Goal: Transaction & Acquisition: Book appointment/travel/reservation

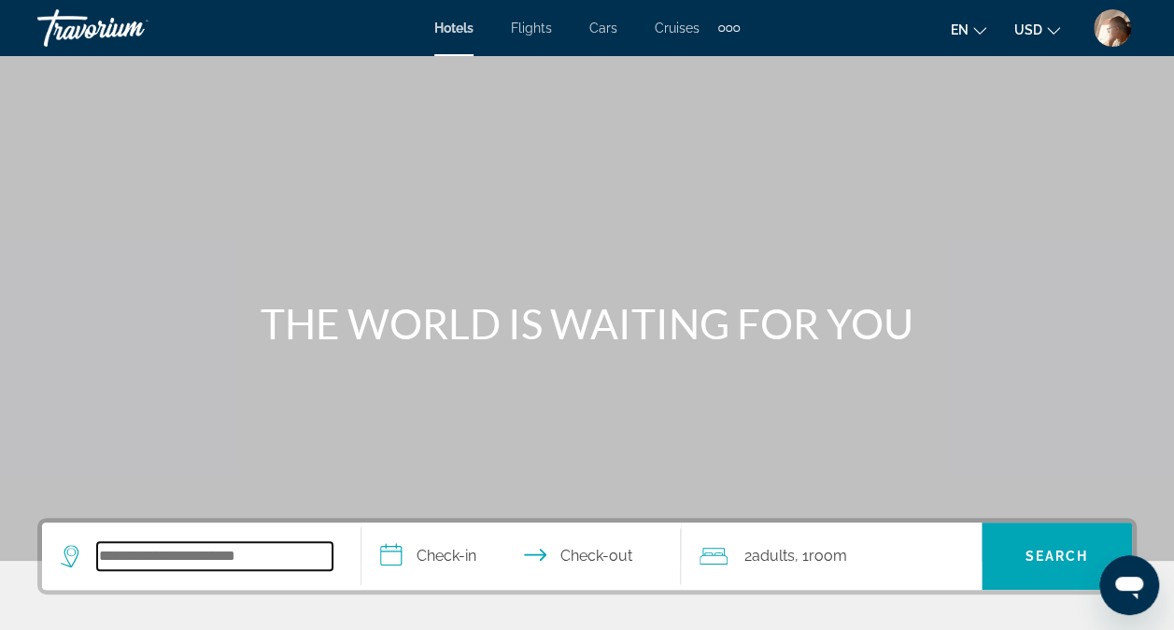
click at [164, 558] on input "Search widget" at bounding box center [214, 556] width 235 height 28
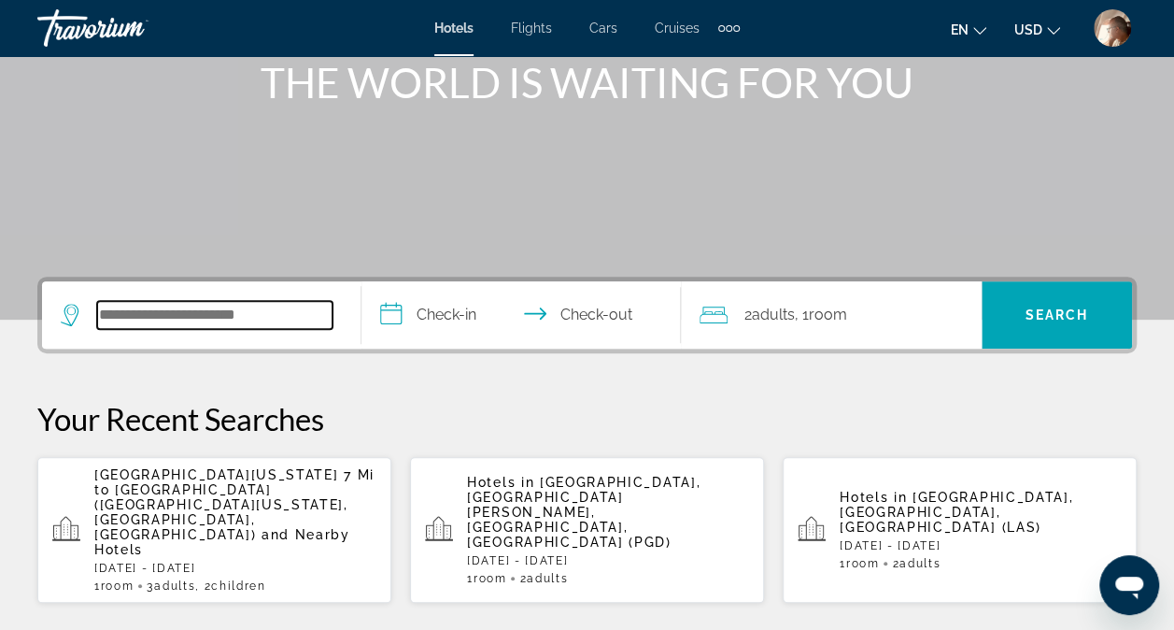
scroll to position [456, 0]
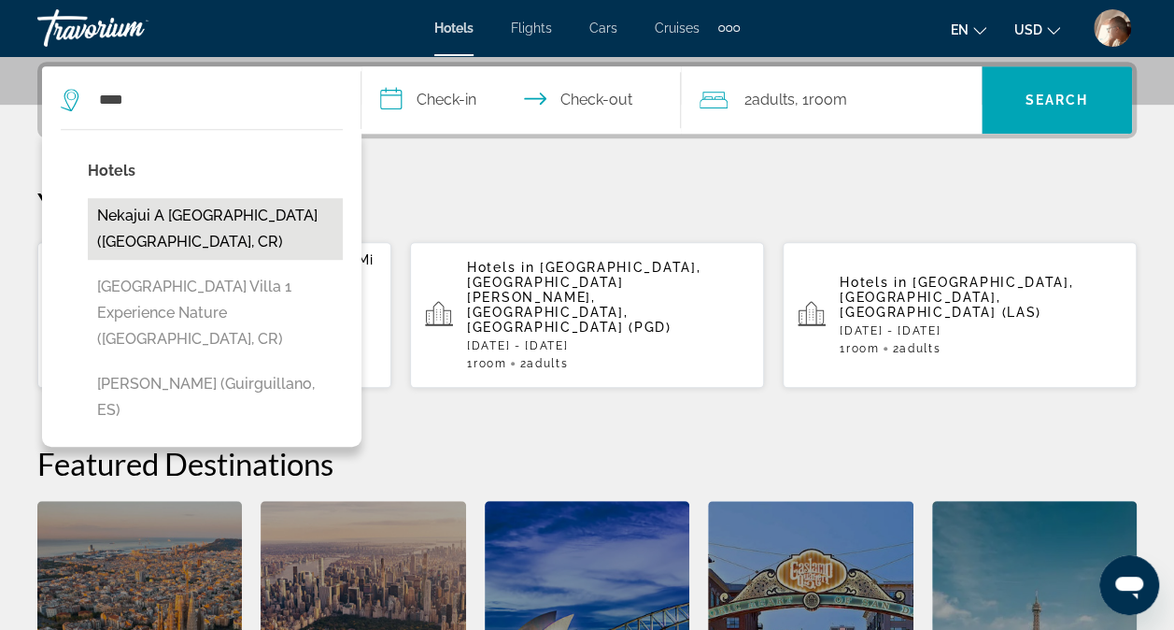
click at [204, 236] on button "Nekajui a [GEOGRAPHIC_DATA] ([GEOGRAPHIC_DATA], CR)" at bounding box center [215, 229] width 255 height 62
type input "**********"
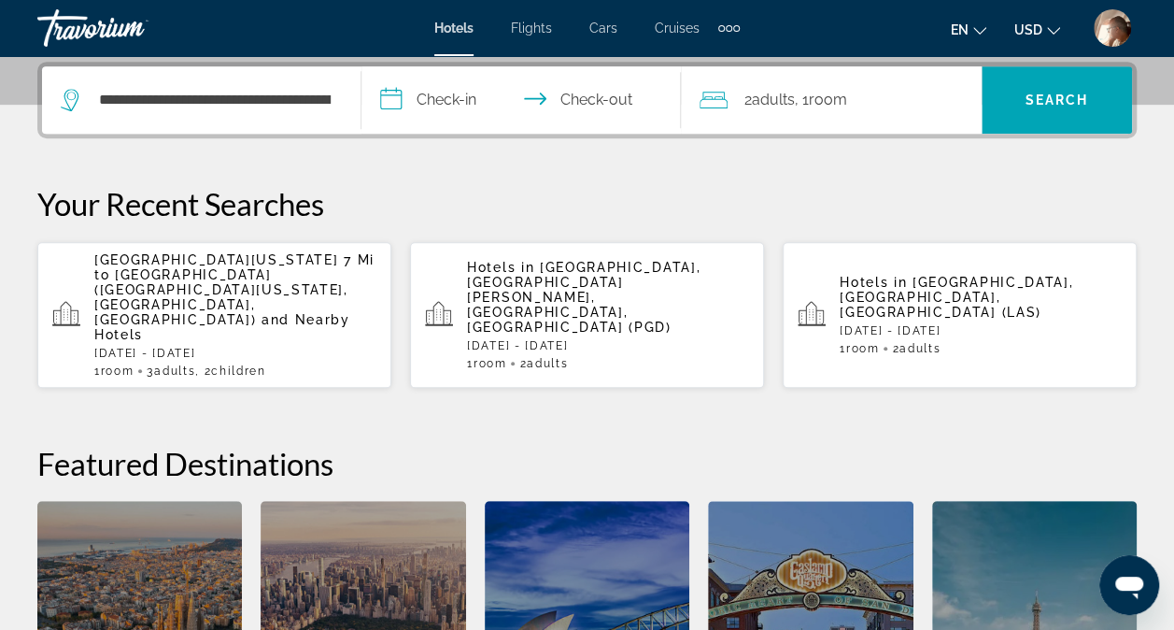
click at [471, 105] on input "**********" at bounding box center [525, 102] width 327 height 73
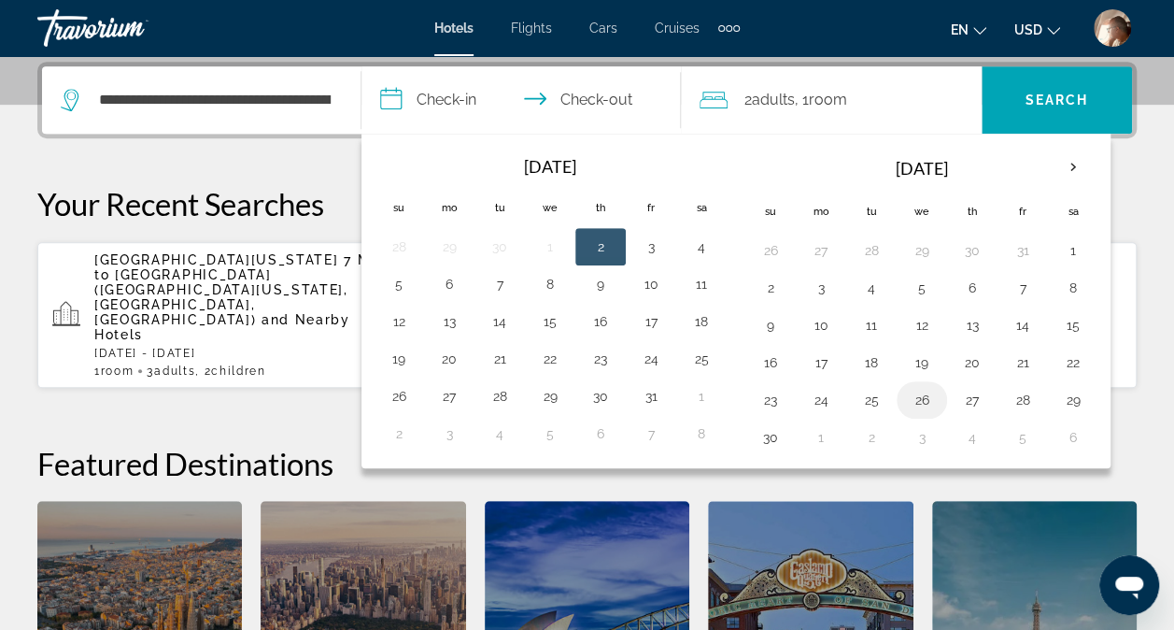
click at [920, 394] on button "26" at bounding box center [922, 400] width 30 height 26
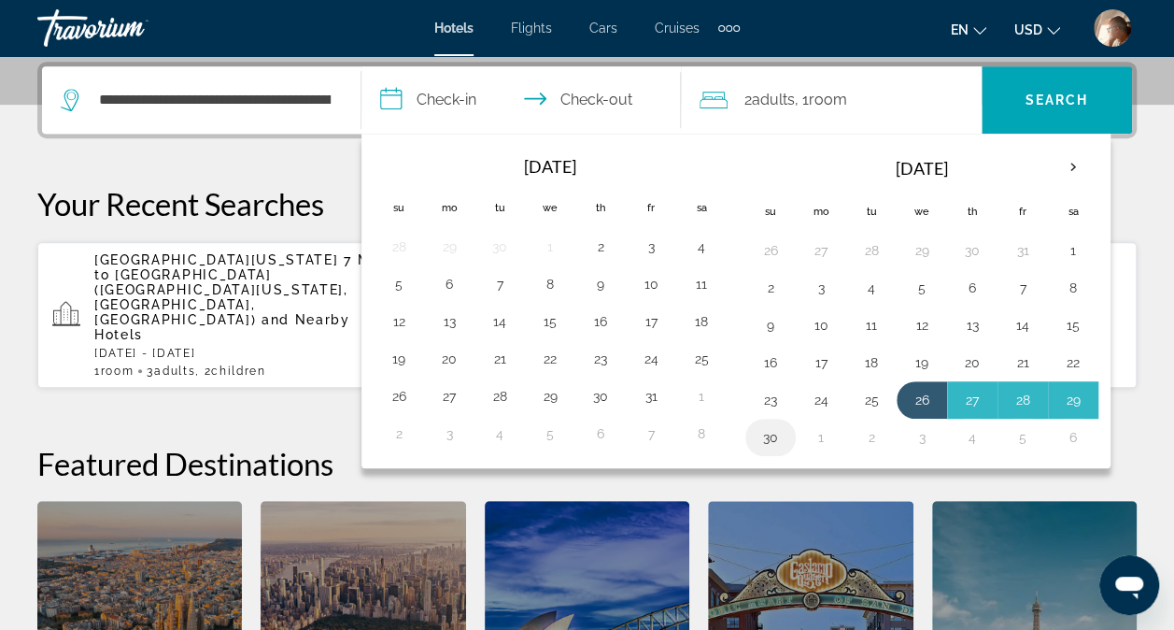
click at [763, 433] on button "30" at bounding box center [771, 437] width 30 height 26
type input "**********"
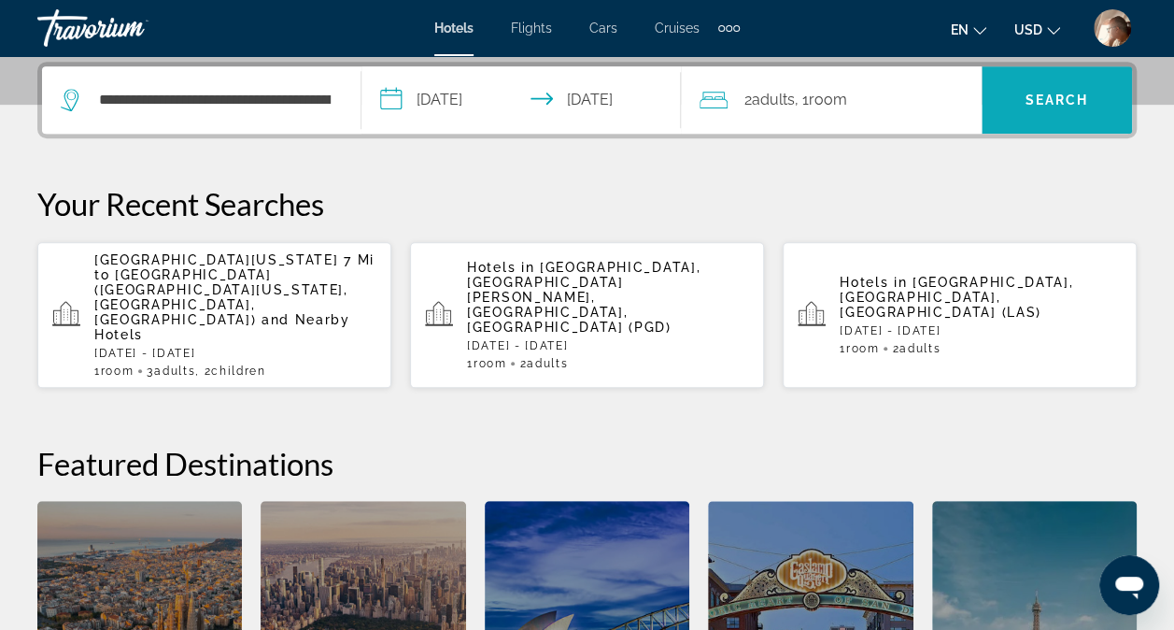
click at [1040, 95] on span "Search" at bounding box center [1058, 99] width 64 height 15
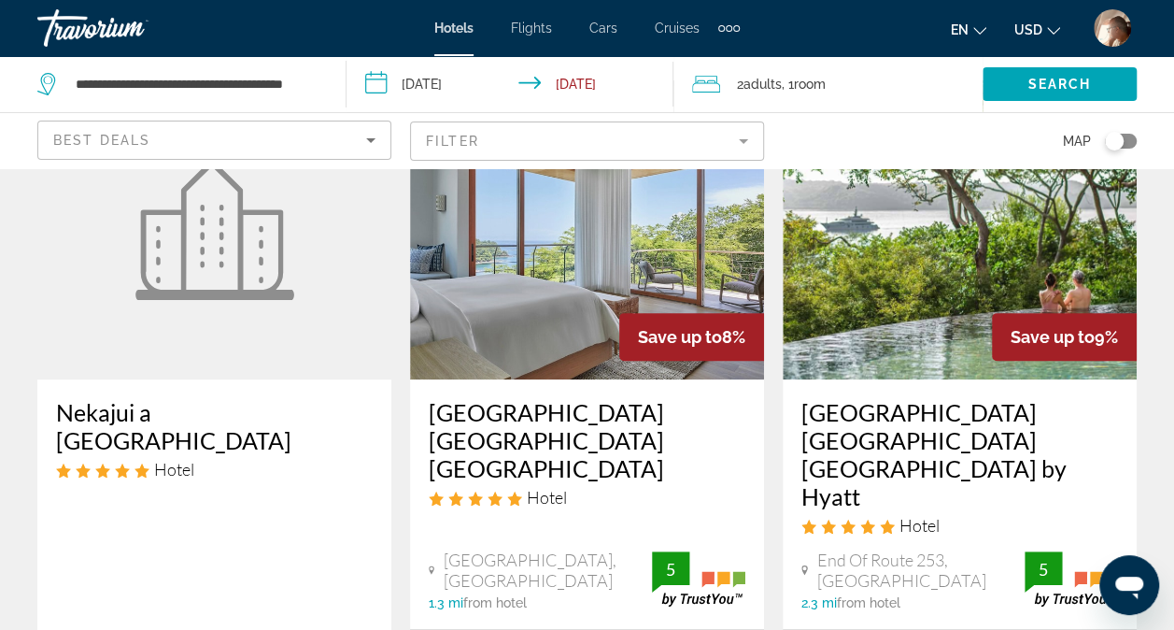
scroll to position [153, 0]
click at [336, 316] on figure "Main content" at bounding box center [214, 229] width 354 height 299
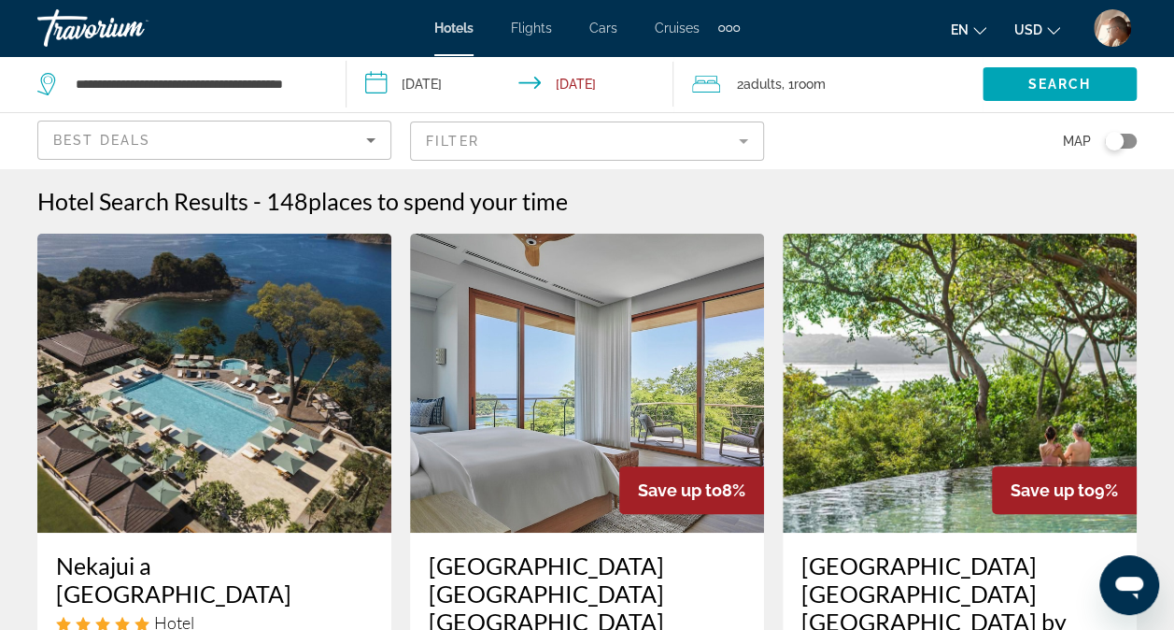
click at [743, 143] on mat-form-field "Filter" at bounding box center [587, 140] width 354 height 39
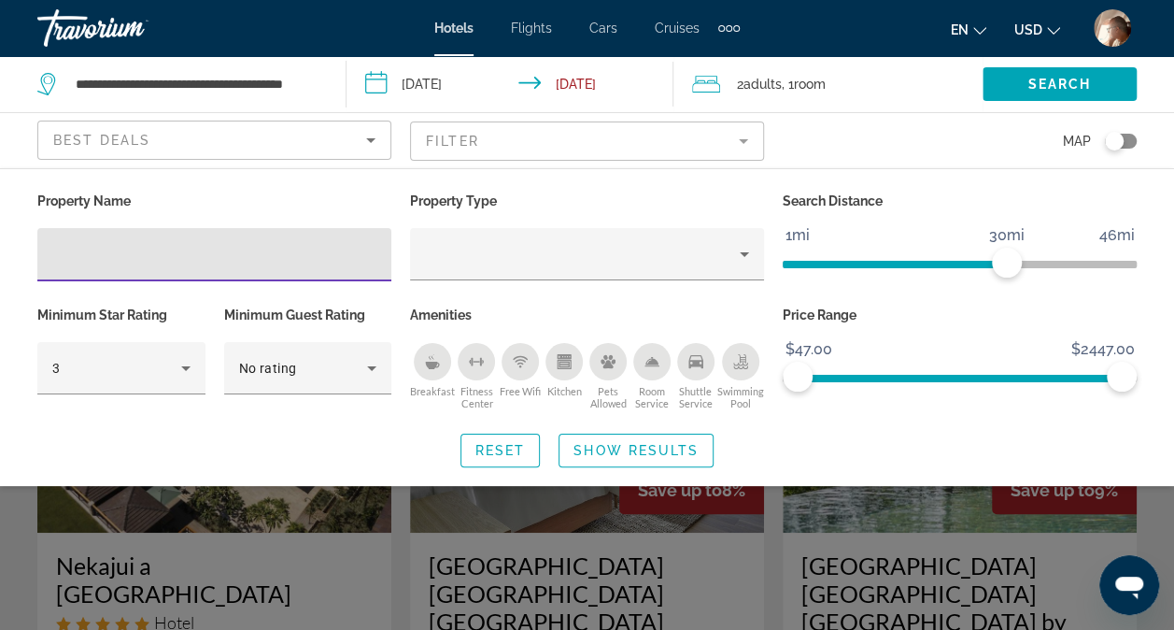
type input "*"
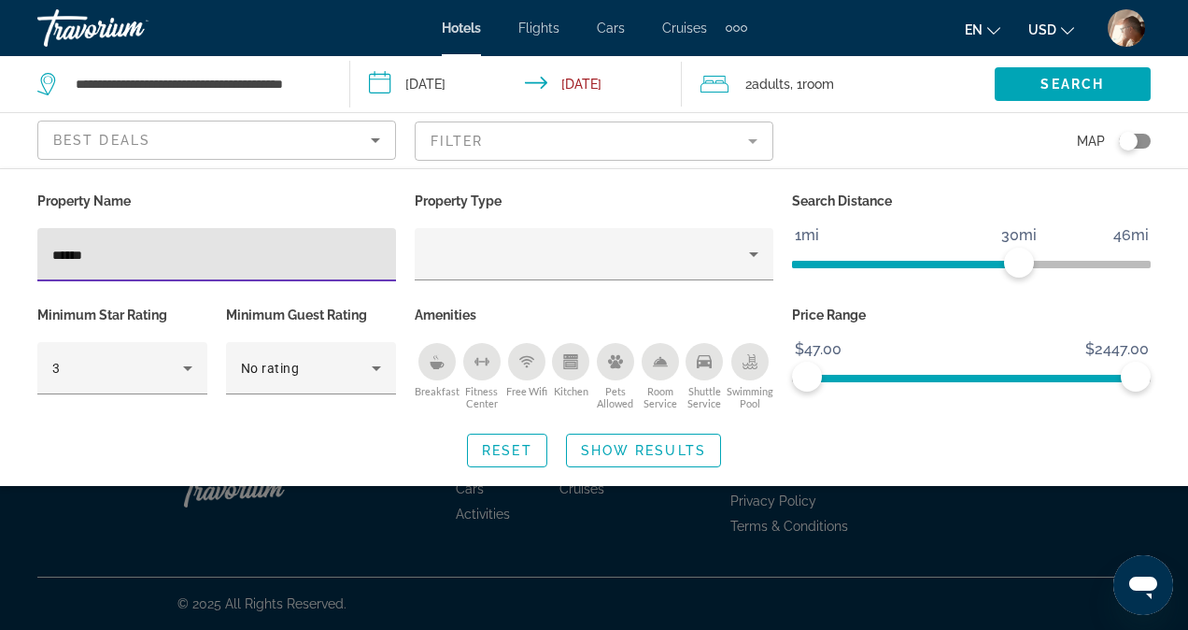
type input "******"
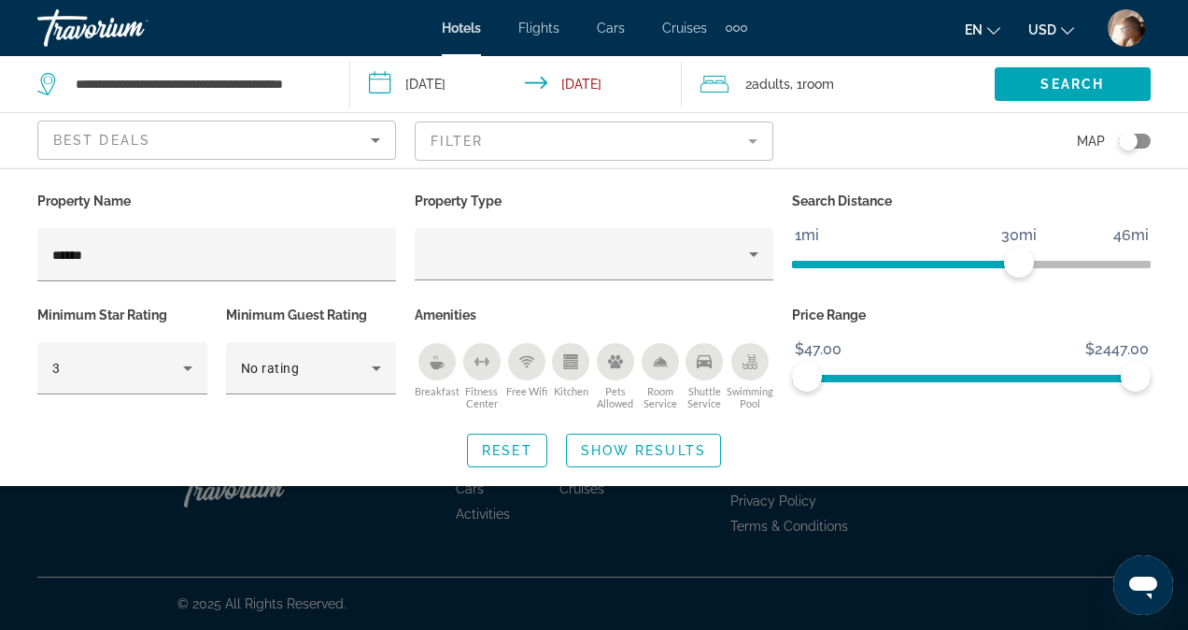
click at [334, 86] on app-destination-search "**********" at bounding box center [175, 84] width 350 height 56
click at [313, 86] on input "**********" at bounding box center [198, 84] width 248 height 28
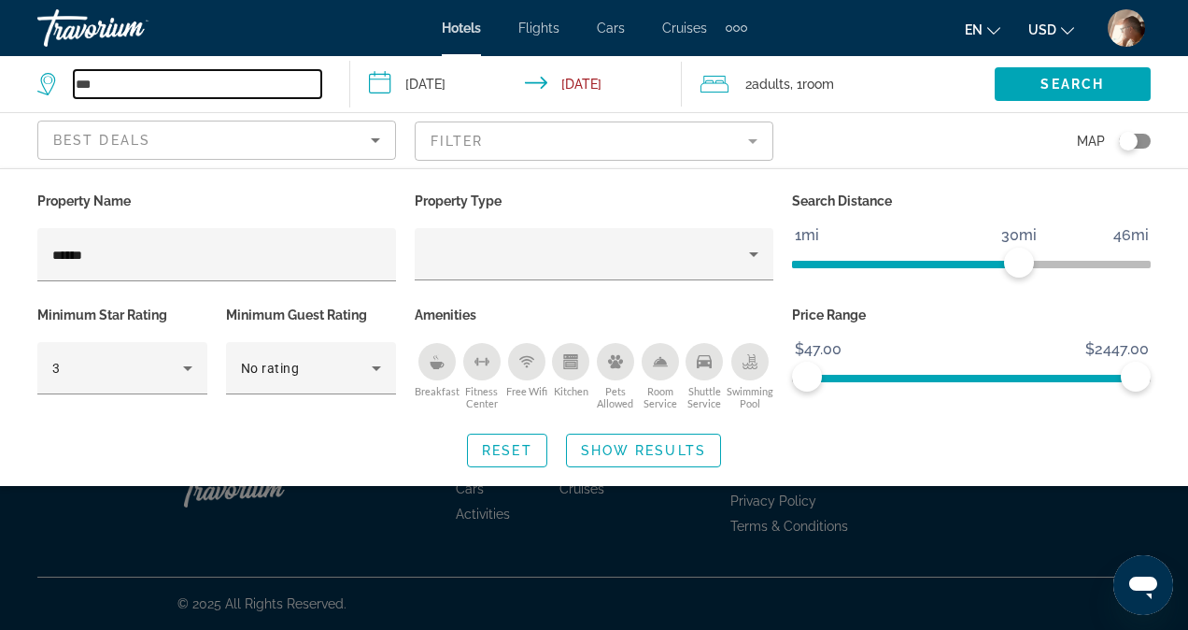
click at [257, 82] on input "***" at bounding box center [198, 84] width 248 height 28
type input "*"
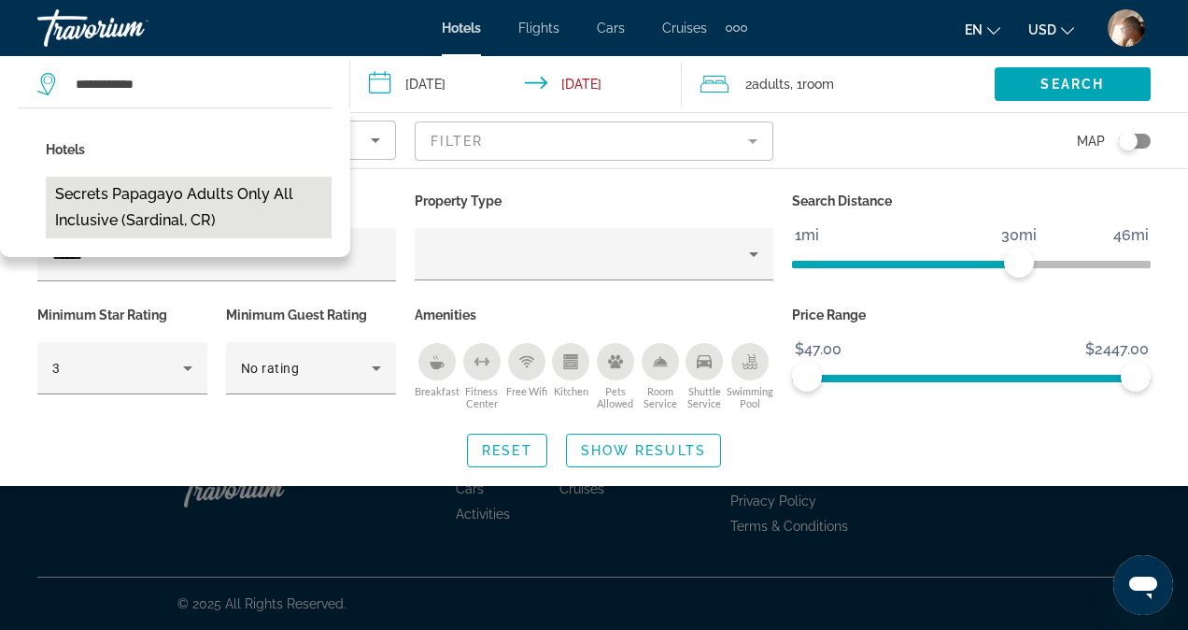
click at [206, 197] on button "Secrets Papagayo Adults Only All inclusive (Sardinal, CR)" at bounding box center [189, 208] width 286 height 62
type input "**********"
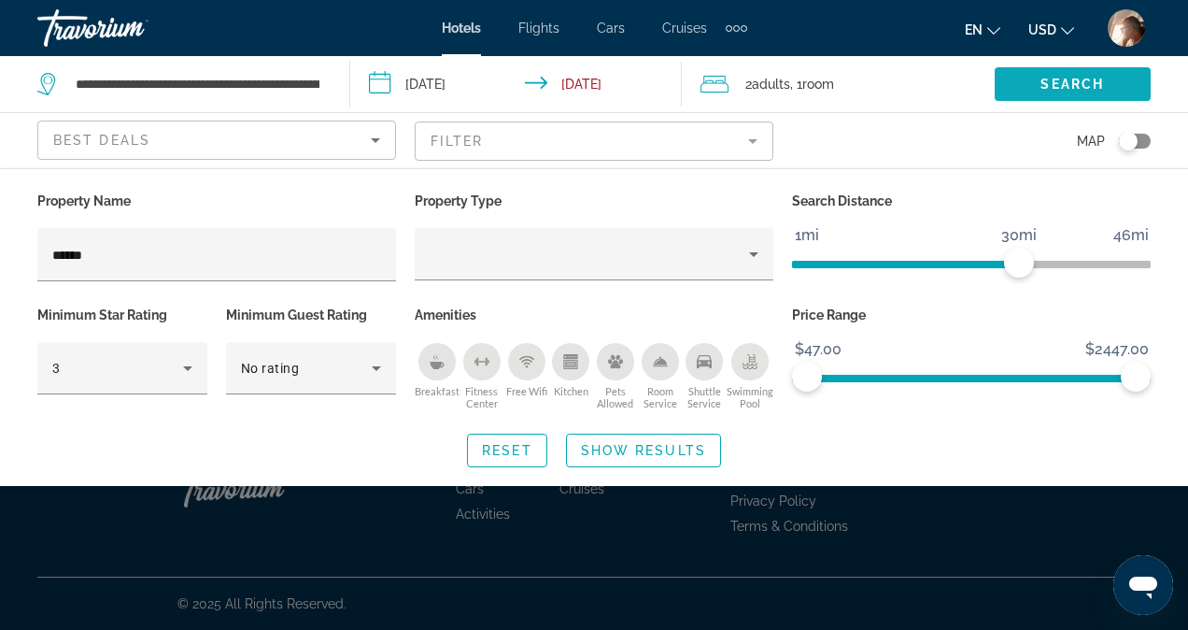
click at [1024, 94] on span "Search widget" at bounding box center [1073, 84] width 156 height 45
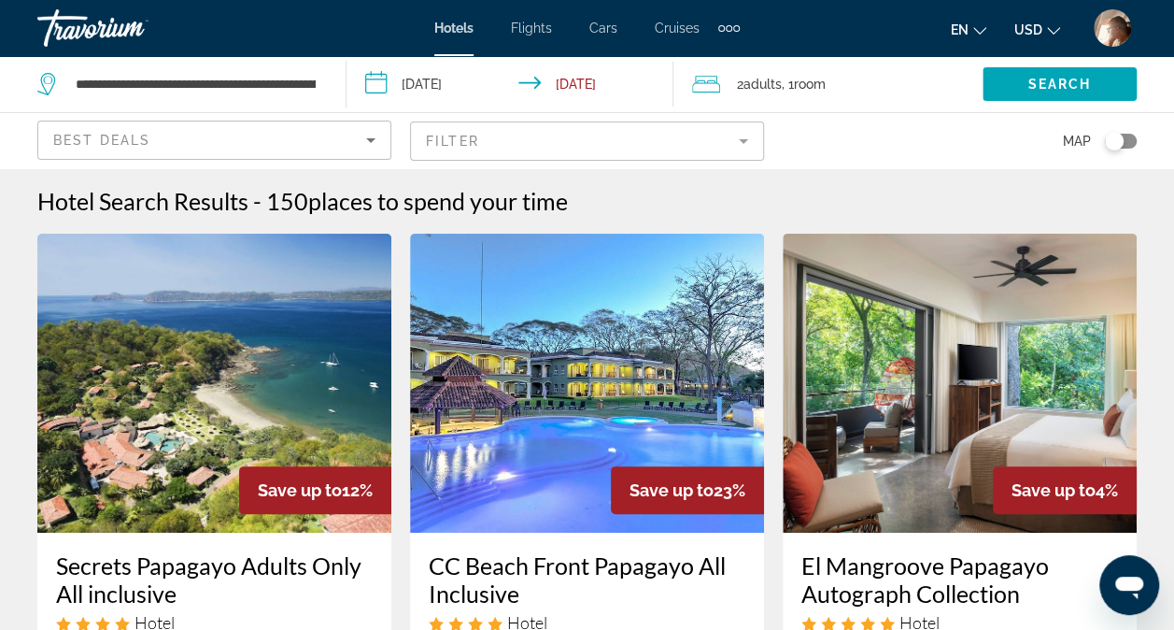
click at [333, 368] on img "Main content" at bounding box center [214, 383] width 354 height 299
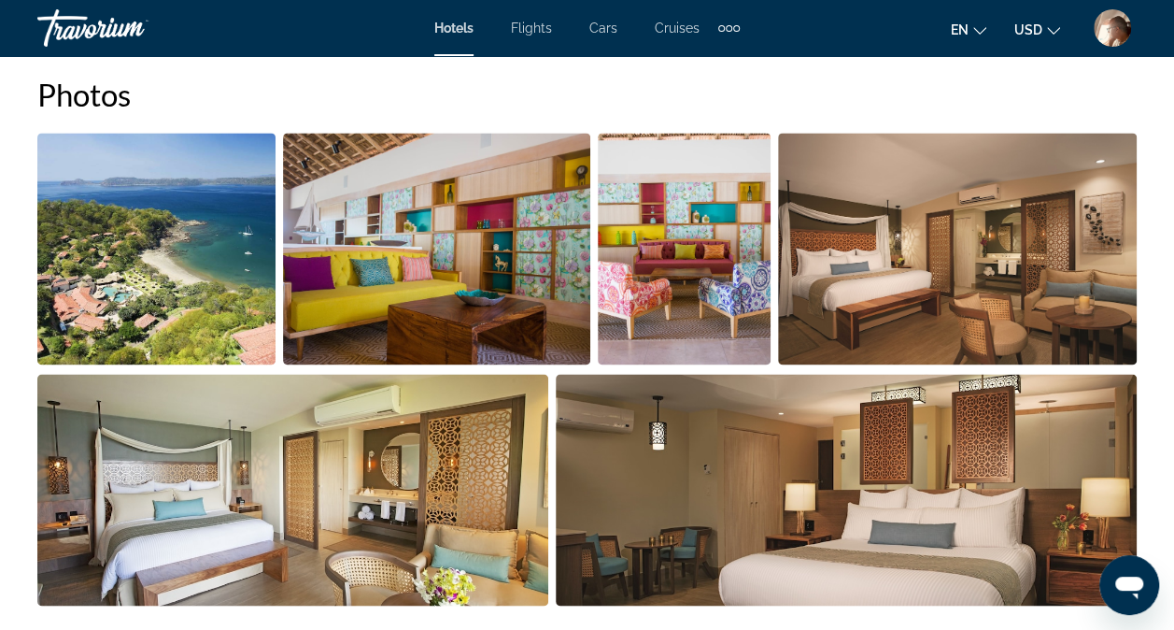
scroll to position [1274, 0]
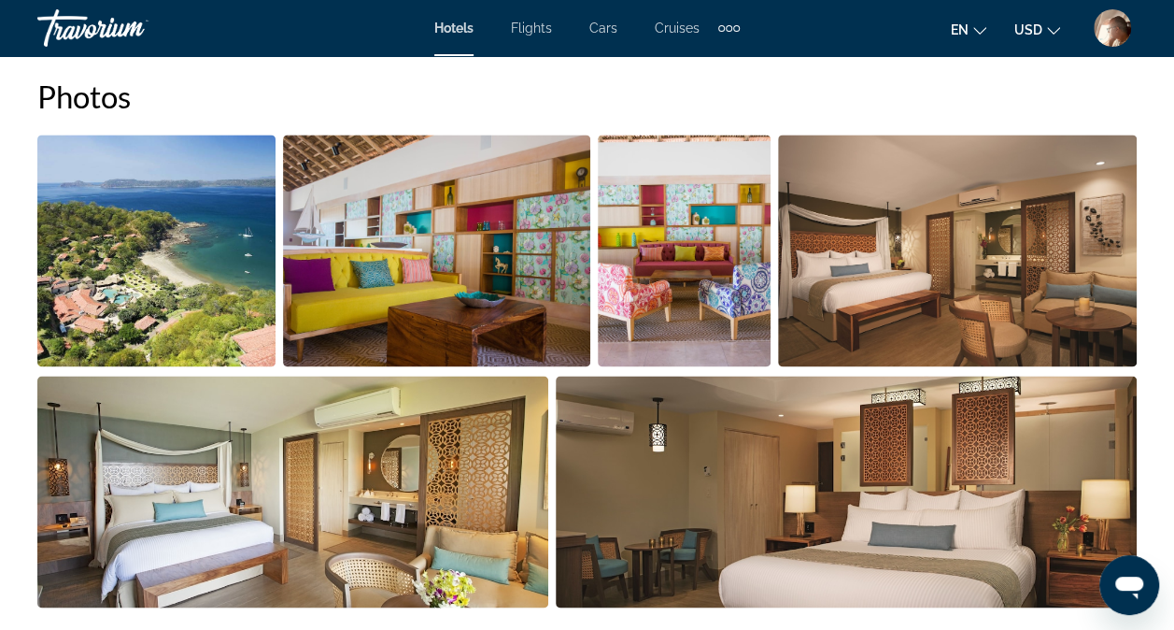
click at [205, 286] on img "Open full-screen image slider" at bounding box center [156, 251] width 238 height 232
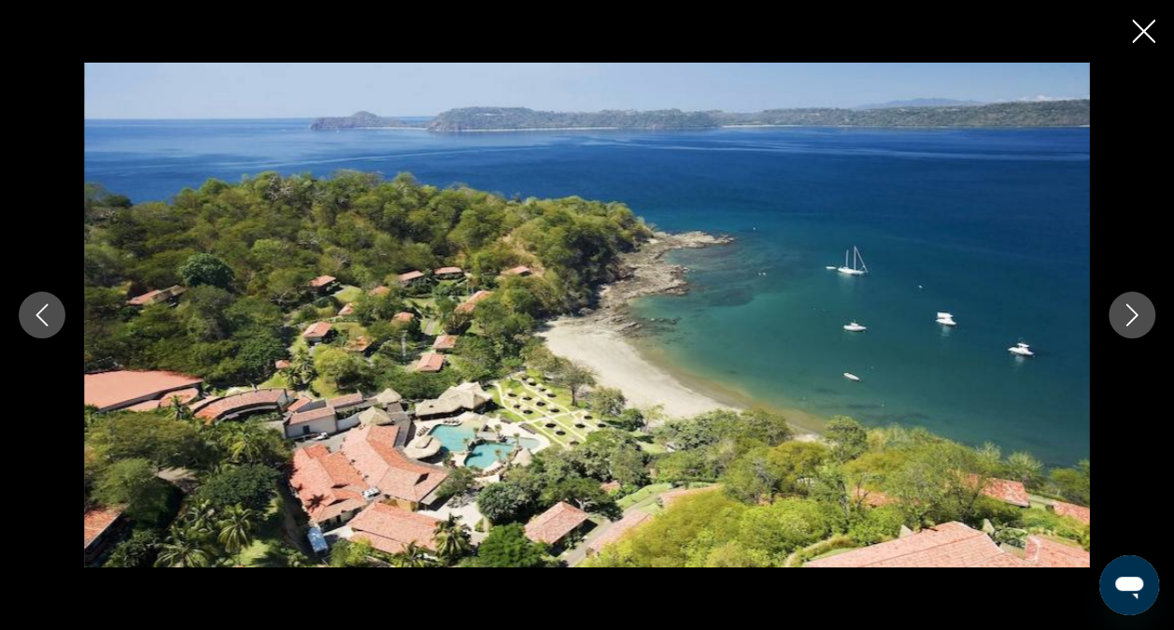
click at [1136, 325] on icon "Next image" at bounding box center [1132, 315] width 22 height 22
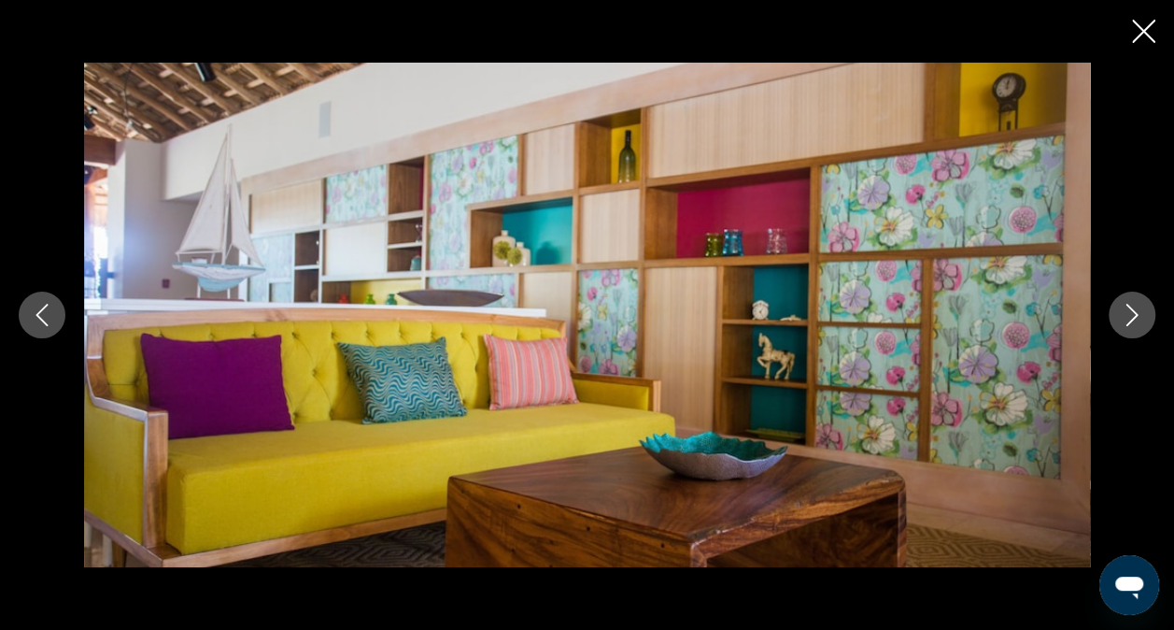
click at [1136, 325] on icon "Next image" at bounding box center [1132, 315] width 22 height 22
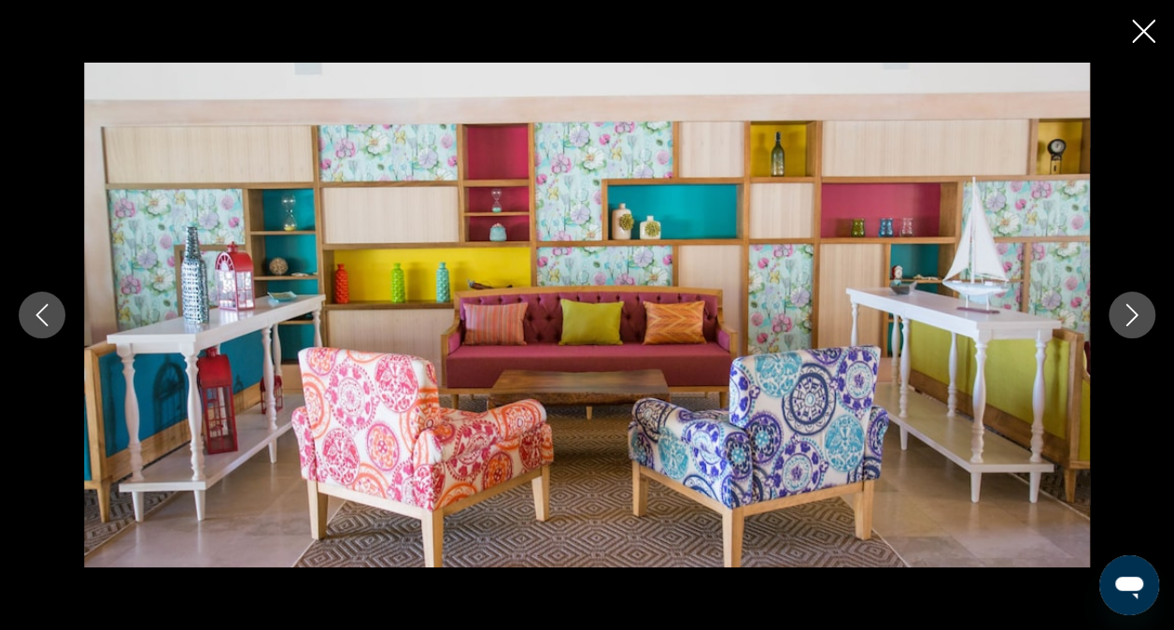
click at [1136, 325] on icon "Next image" at bounding box center [1132, 315] width 22 height 22
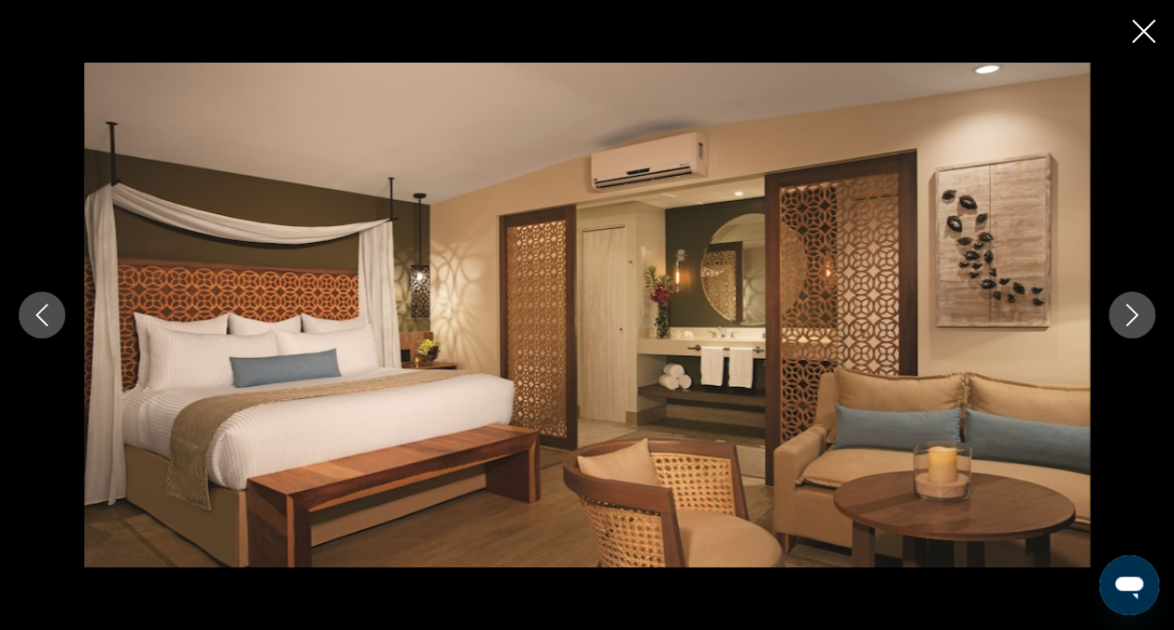
click at [1136, 325] on icon "Next image" at bounding box center [1132, 315] width 22 height 22
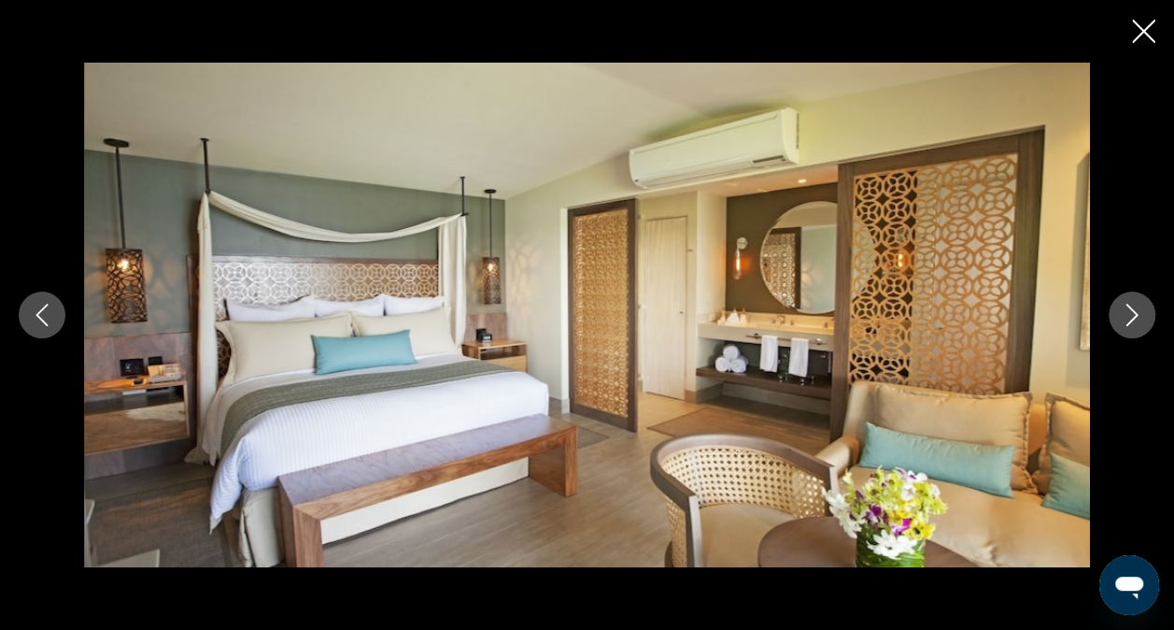
click at [1136, 325] on icon "Next image" at bounding box center [1132, 315] width 22 height 22
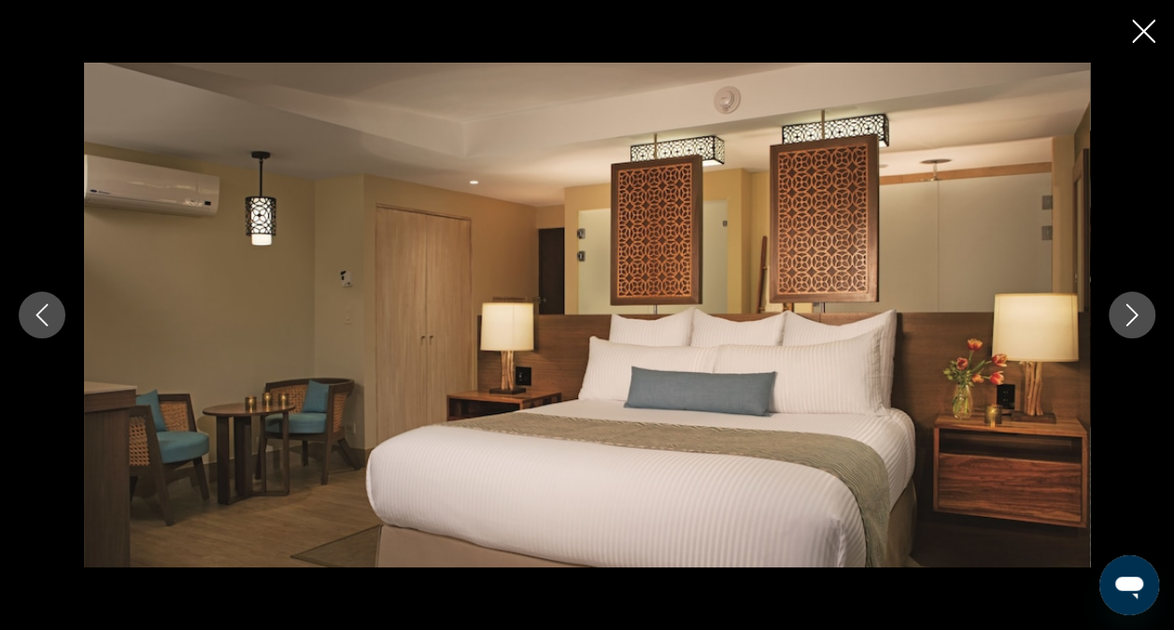
click at [1136, 325] on icon "Next image" at bounding box center [1132, 315] width 22 height 22
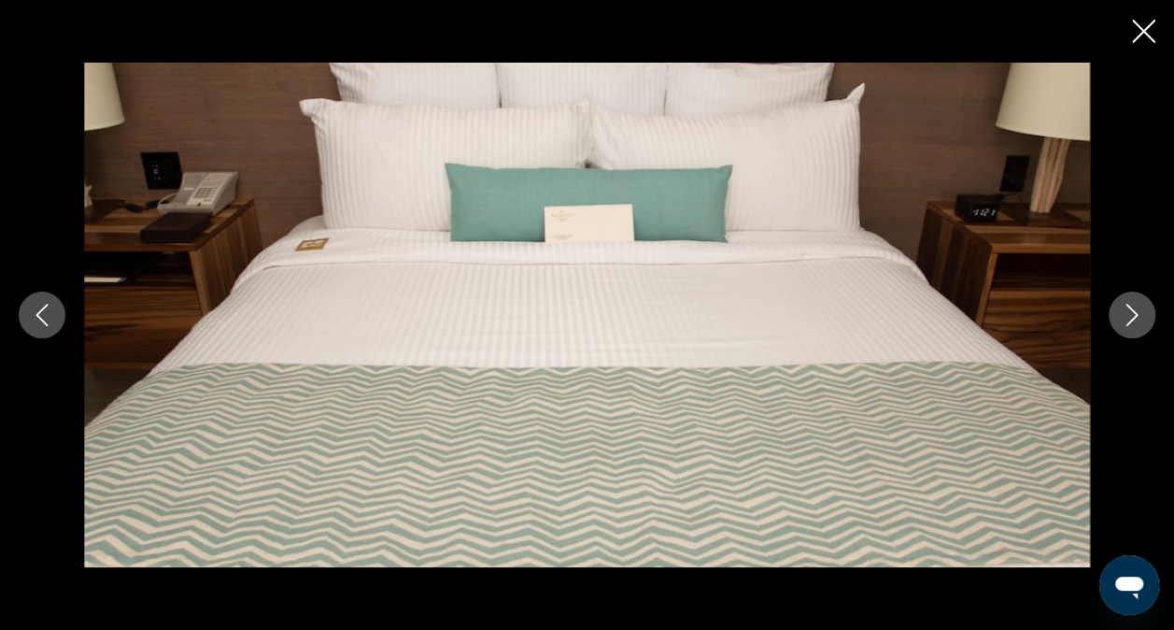
click at [1136, 325] on icon "Next image" at bounding box center [1132, 315] width 22 height 22
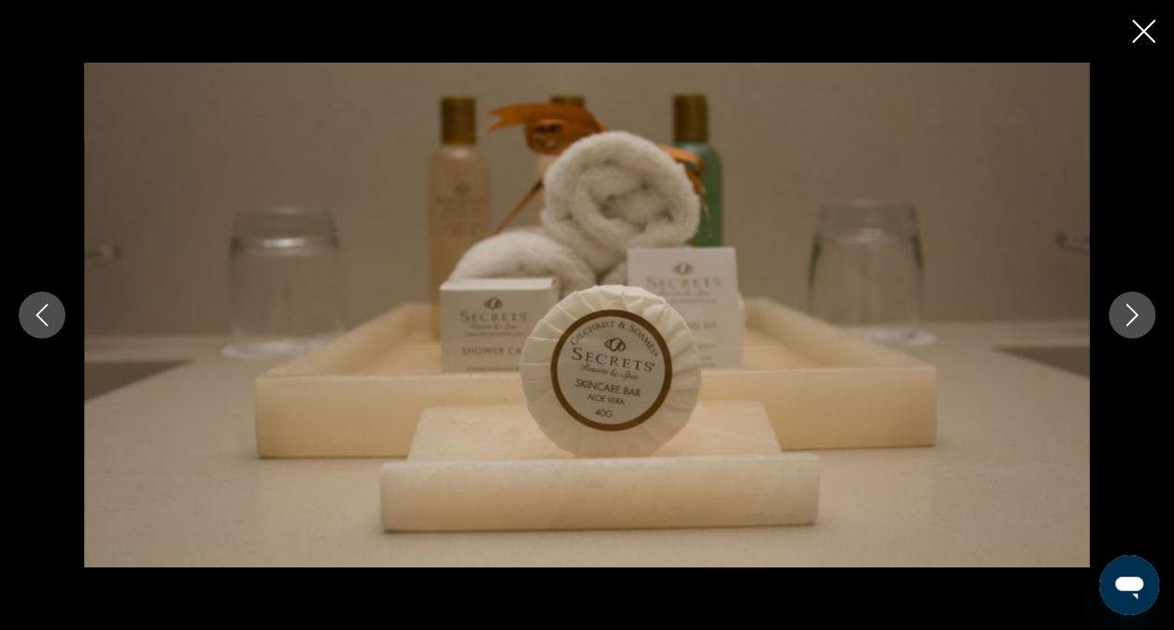
click at [1136, 325] on icon "Next image" at bounding box center [1132, 315] width 22 height 22
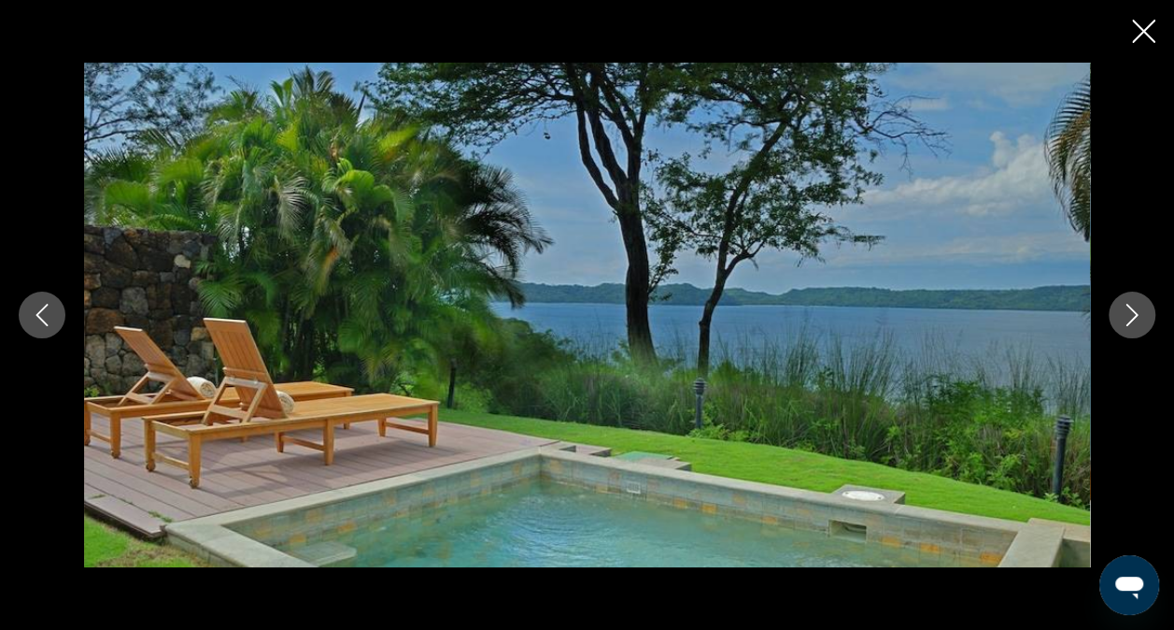
click at [1136, 325] on icon "Next image" at bounding box center [1132, 315] width 22 height 22
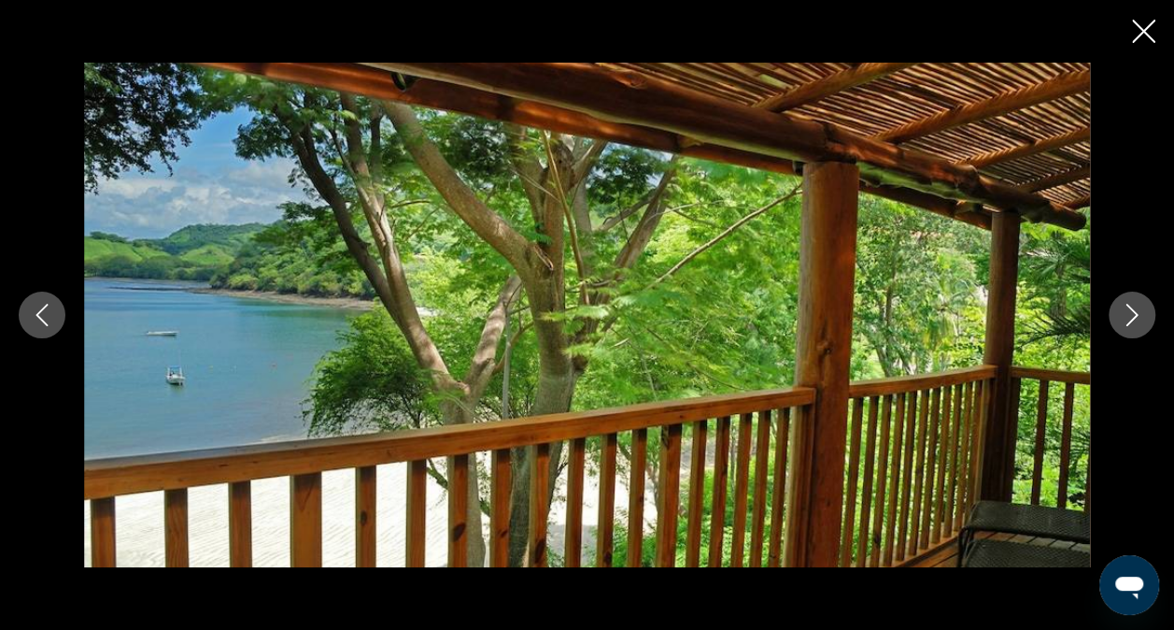
click at [1136, 325] on icon "Next image" at bounding box center [1132, 315] width 22 height 22
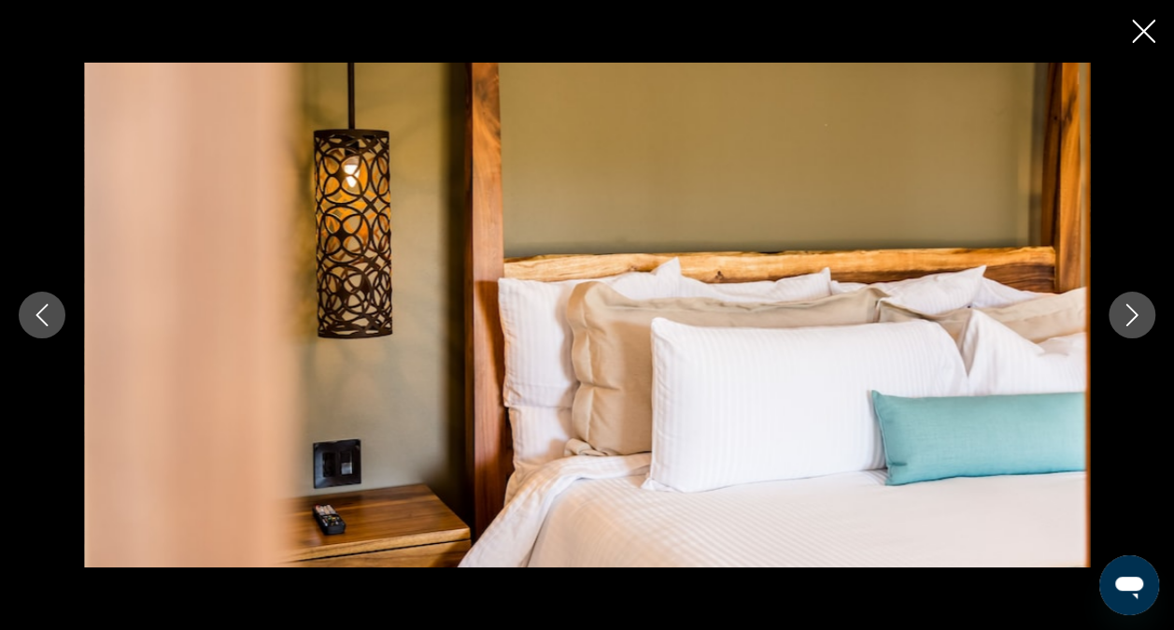
click at [1136, 325] on icon "Next image" at bounding box center [1132, 315] width 22 height 22
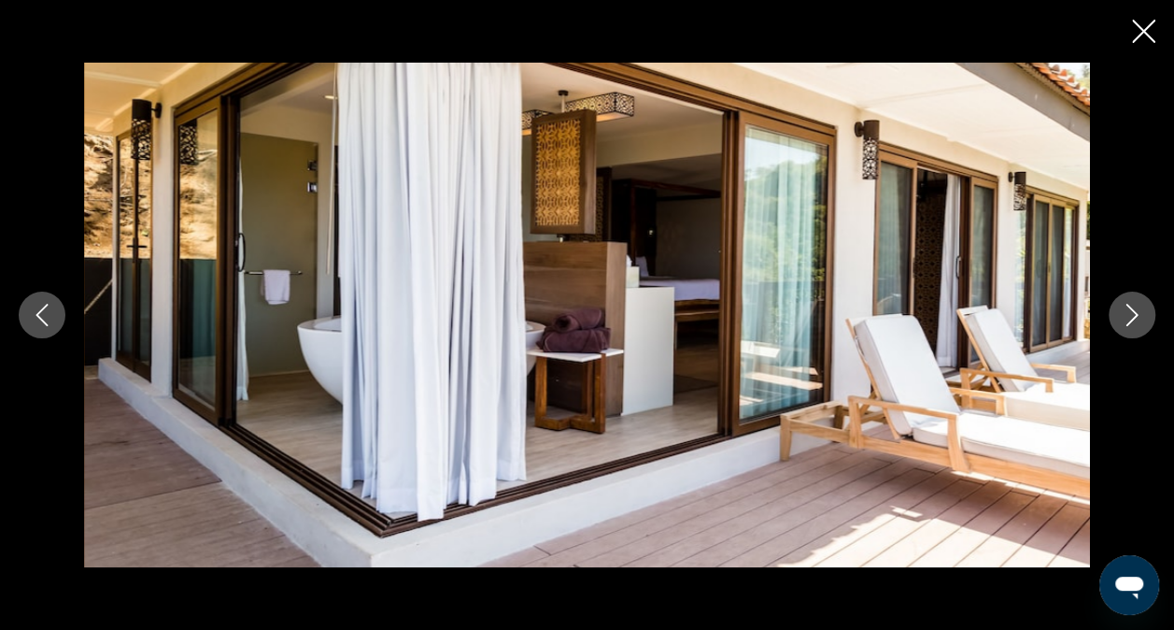
click at [1136, 325] on icon "Next image" at bounding box center [1132, 315] width 22 height 22
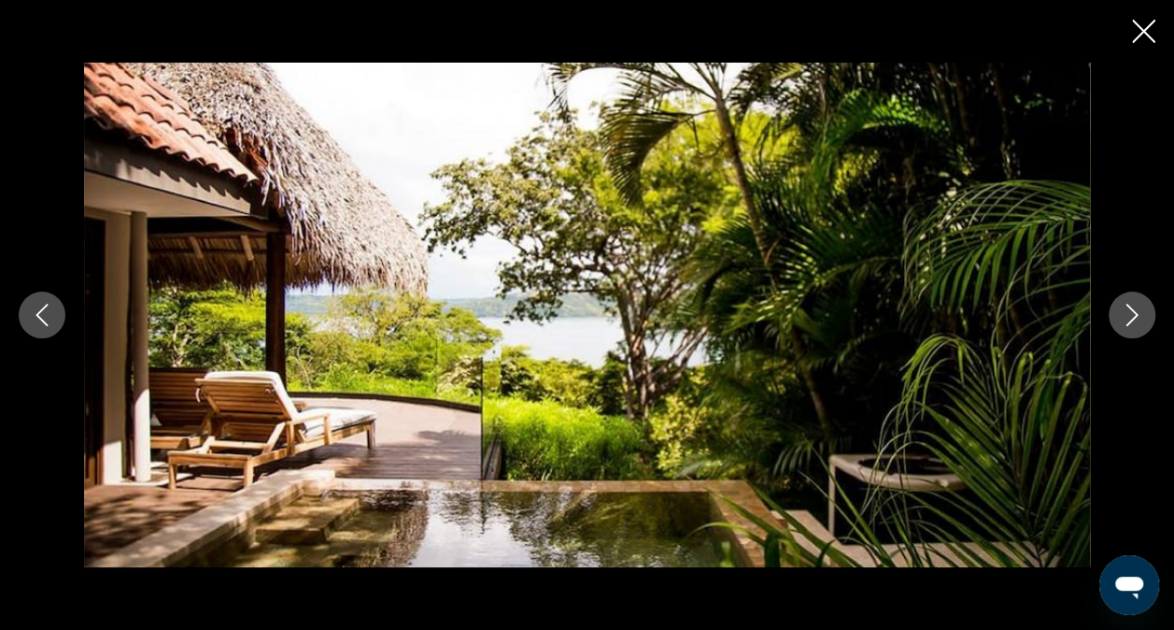
click at [1136, 325] on icon "Next image" at bounding box center [1132, 315] width 22 height 22
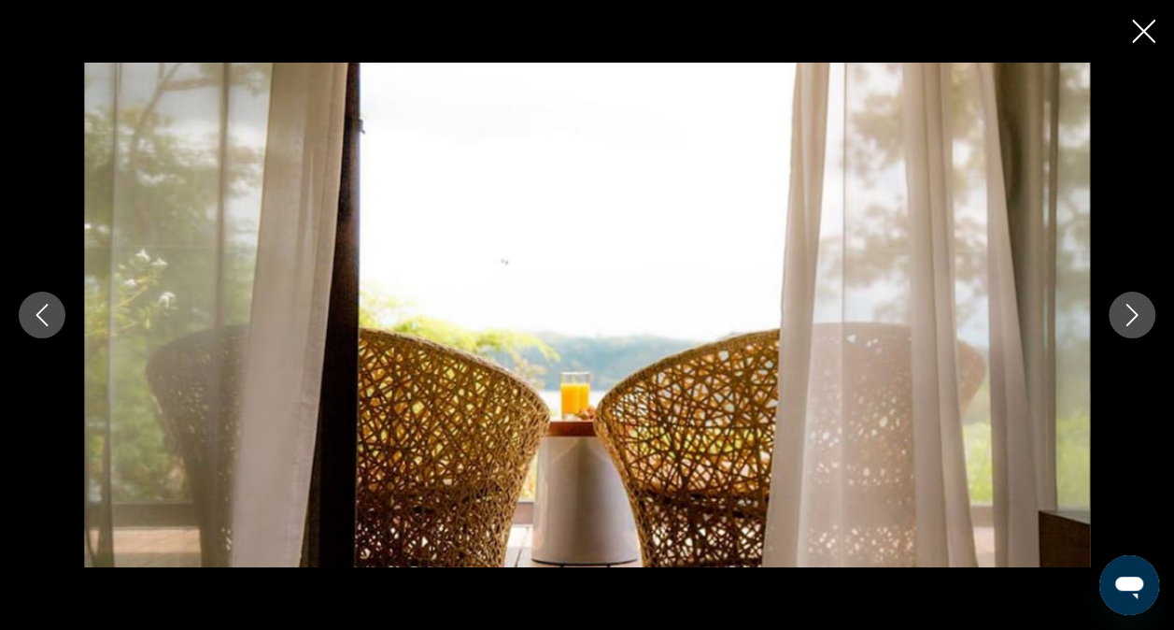
click at [1136, 325] on icon "Next image" at bounding box center [1132, 315] width 22 height 22
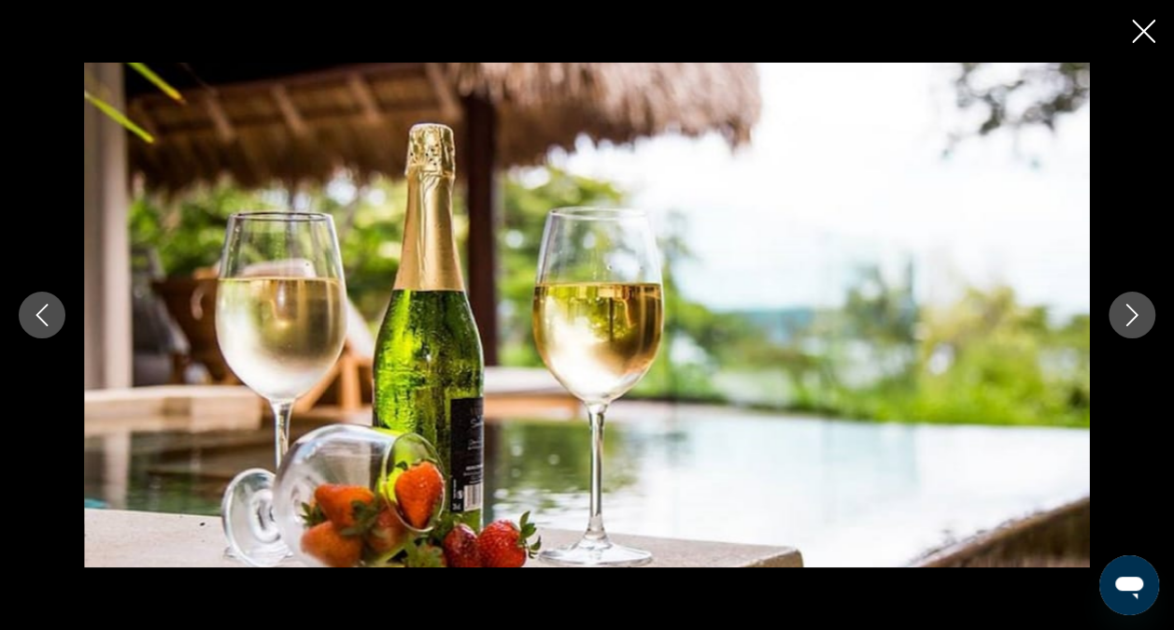
click at [1136, 325] on icon "Next image" at bounding box center [1132, 315] width 22 height 22
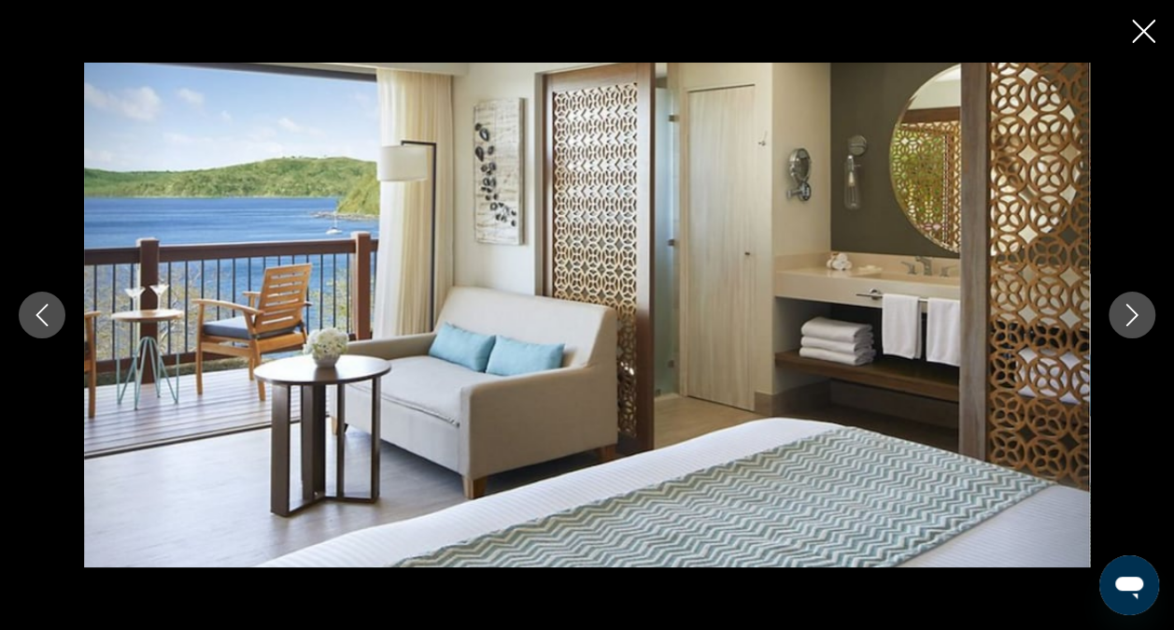
click at [1147, 35] on icon "Close slideshow" at bounding box center [1143, 31] width 23 height 23
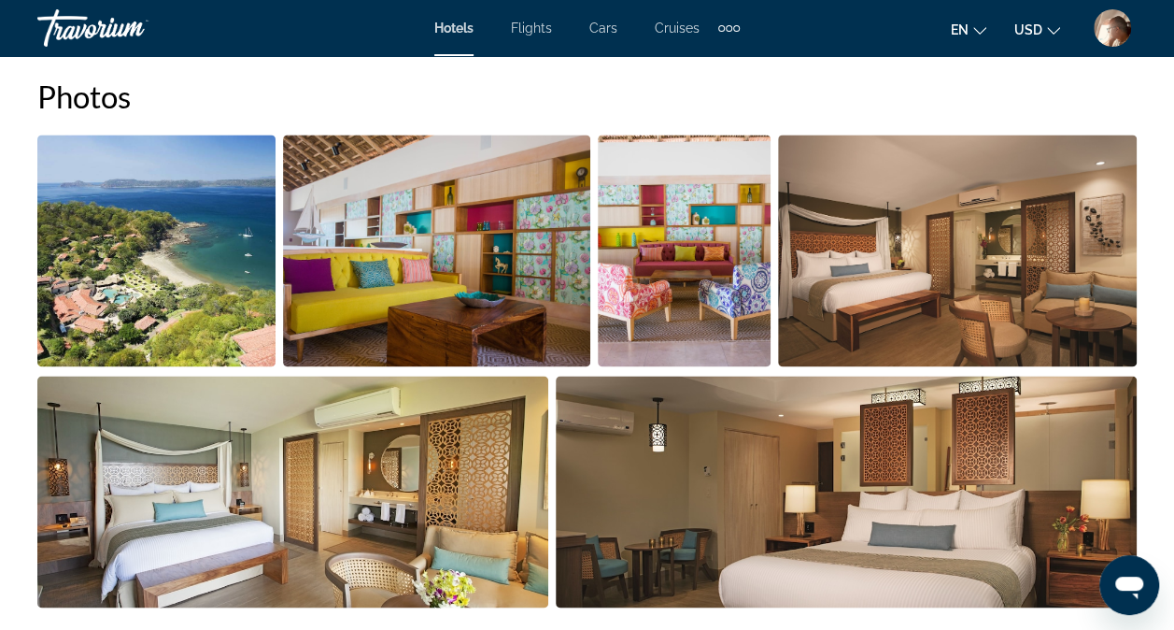
click at [98, 36] on div "Travorium" at bounding box center [130, 28] width 187 height 49
